Goal: Task Accomplishment & Management: Use online tool/utility

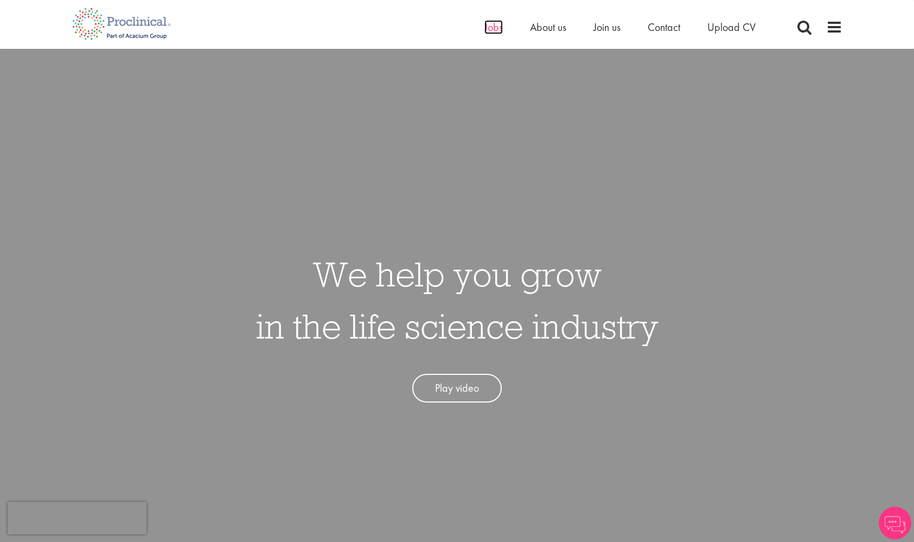
click at [499, 29] on span "Jobs" at bounding box center [493, 27] width 18 height 14
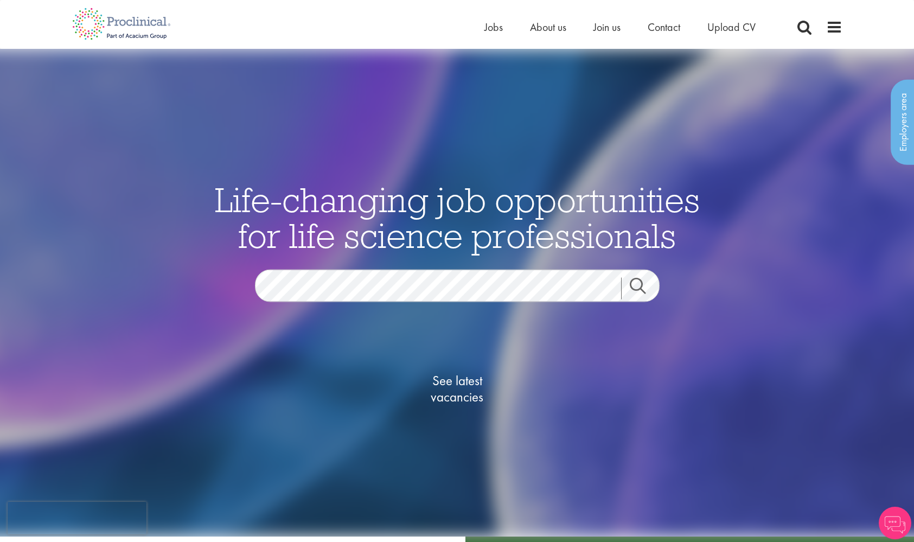
click at [446, 385] on span "See latest vacancies" at bounding box center [457, 389] width 108 height 33
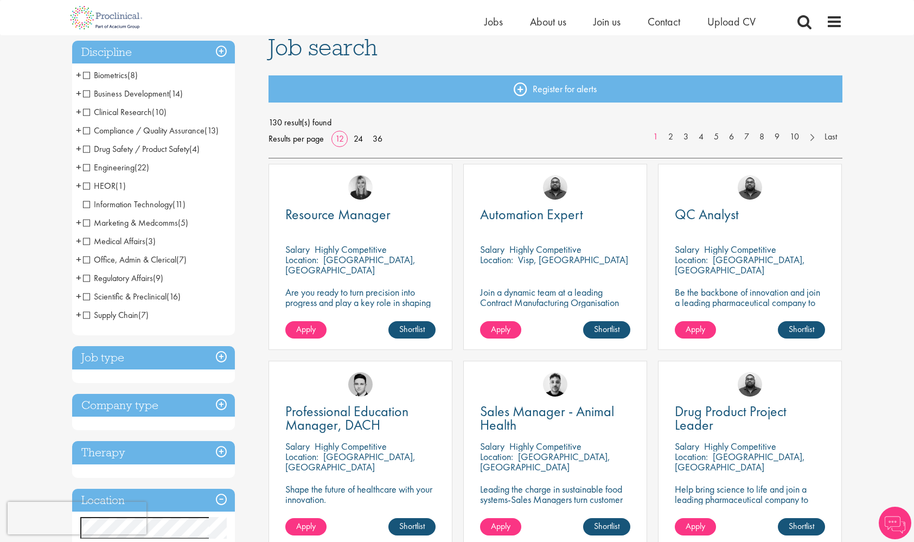
scroll to position [81, 0]
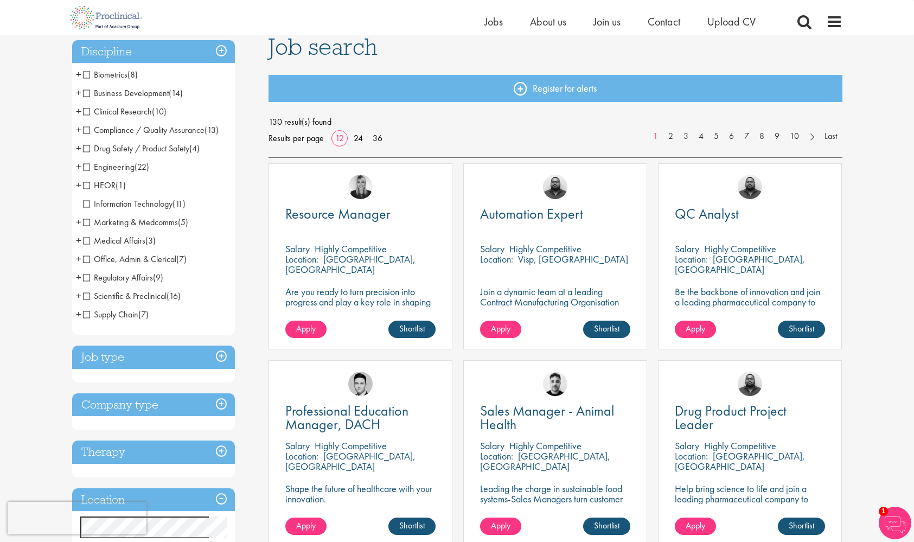
click at [85, 128] on span "Compliance / Quality Assurance" at bounding box center [143, 129] width 121 height 11
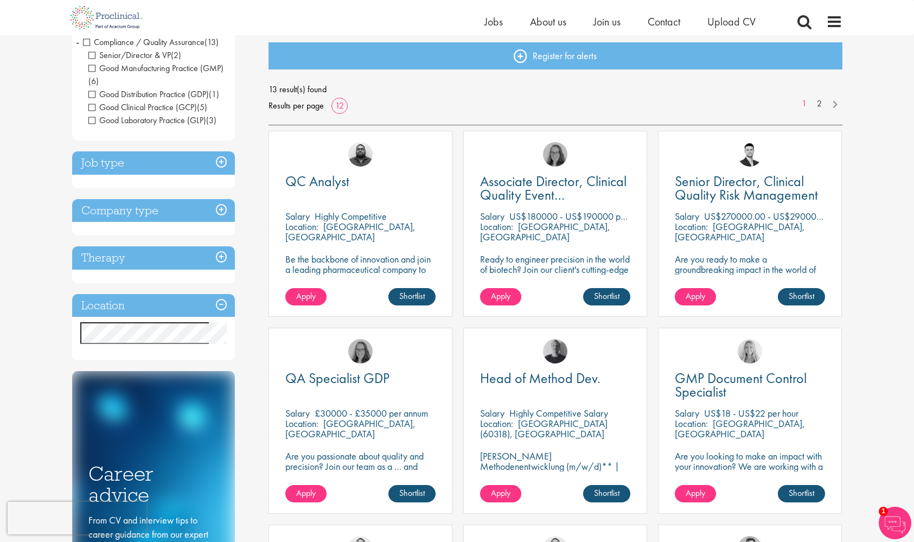
scroll to position [115, 0]
